Goal: Understand process/instructions

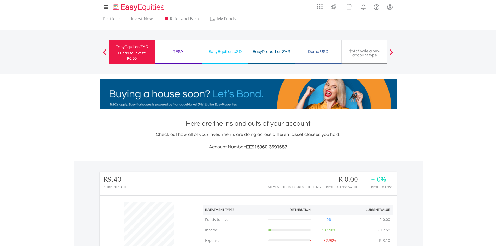
scroll to position [50, 99]
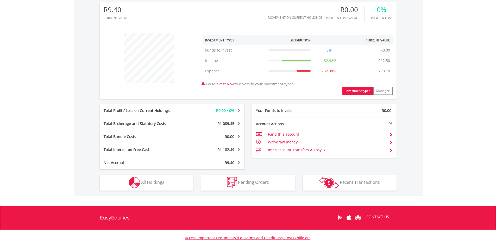
scroll to position [182, 0]
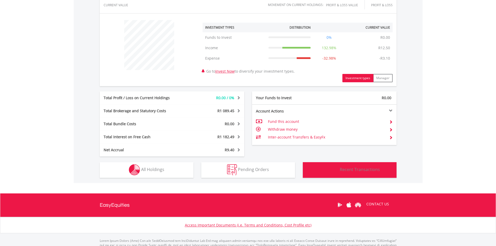
click at [357, 170] on span "Recent Transactions" at bounding box center [360, 170] width 40 height 6
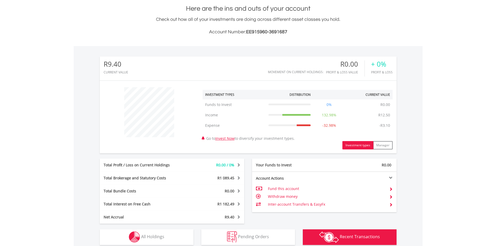
scroll to position [134, 0]
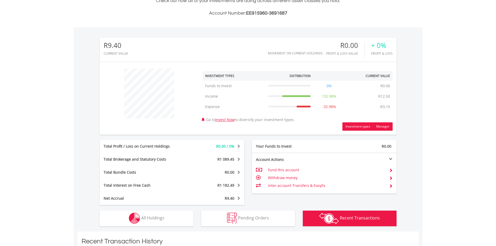
click at [382, 126] on button "Manager" at bounding box center [383, 126] width 20 height 8
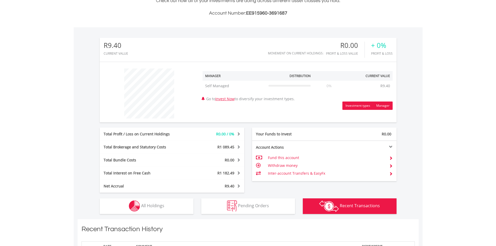
click at [359, 107] on button "Investment types" at bounding box center [357, 106] width 31 height 8
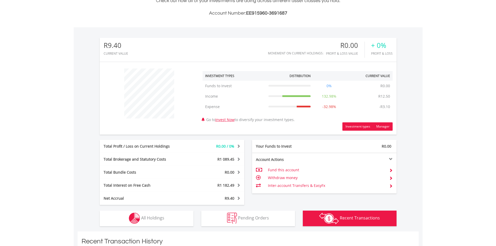
click at [381, 127] on button "Manager" at bounding box center [383, 126] width 20 height 8
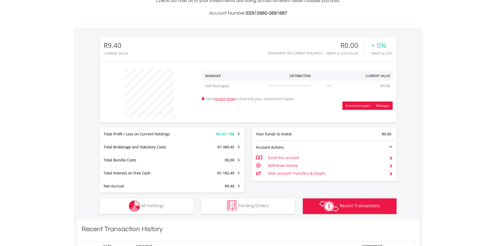
click at [363, 105] on button "Investment types" at bounding box center [357, 106] width 31 height 8
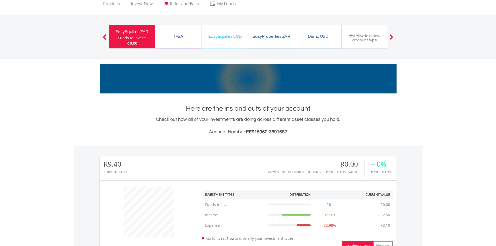
scroll to position [0, 0]
